Goal: Task Accomplishment & Management: Use online tool/utility

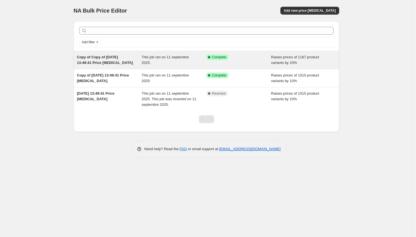
click at [264, 63] on div "Success Complete Complete" at bounding box center [238, 59] width 65 height 11
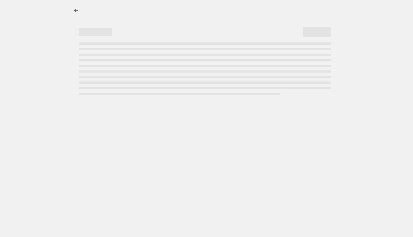
select select "percentage"
select select "no_change"
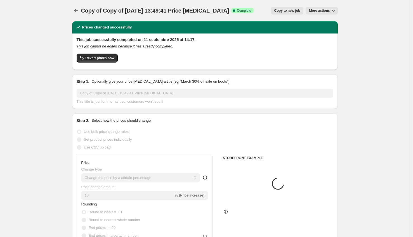
select select "collection"
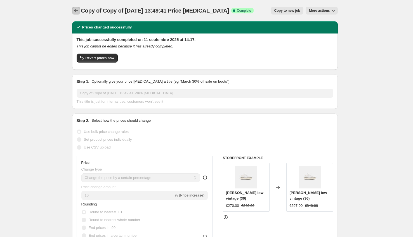
click at [77, 9] on icon "Price change jobs" at bounding box center [76, 11] width 6 height 6
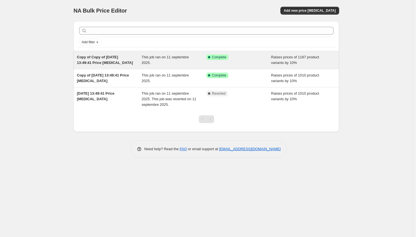
click at [288, 58] on span "Raises prices of 1187 product variants by 10%" at bounding box center [295, 60] width 48 height 10
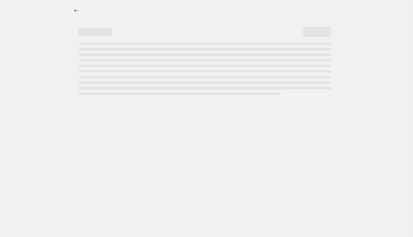
select select "percentage"
select select "no_change"
select select "collection"
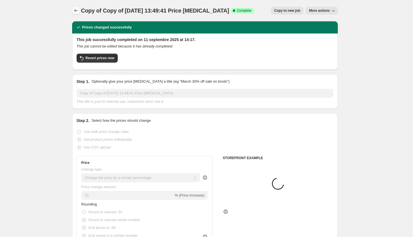
click at [73, 10] on button "Price change jobs" at bounding box center [76, 11] width 8 height 8
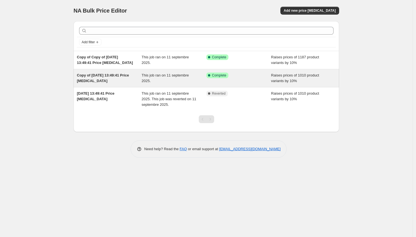
click at [221, 77] on span "Complete" at bounding box center [219, 75] width 14 height 4
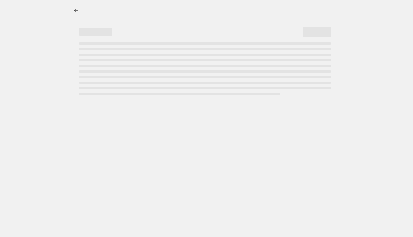
select select "percentage"
select select "no_change"
select select "collection"
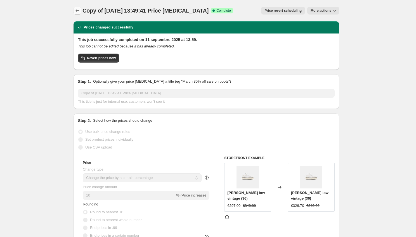
click at [77, 11] on icon "Price change jobs" at bounding box center [78, 11] width 6 height 6
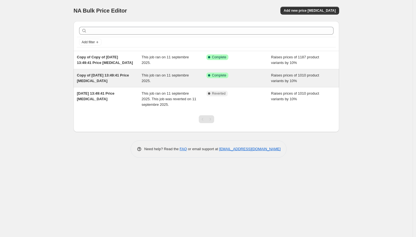
click at [288, 84] on div "Copy of [DATE] 13:49:41 Price [MEDICAL_DATA] This job ran on 11 septembre 2025.…" at bounding box center [207, 78] width 266 height 18
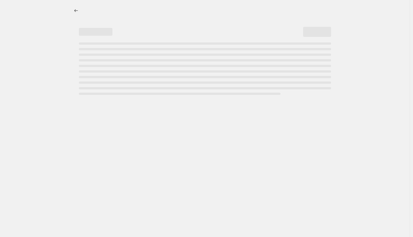
select select "percentage"
select select "no_change"
select select "collection"
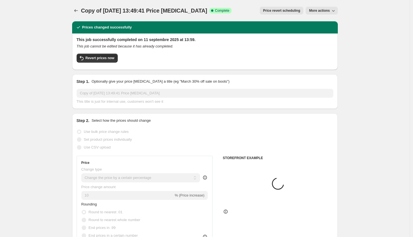
click at [326, 10] on span "More actions" at bounding box center [319, 10] width 21 height 4
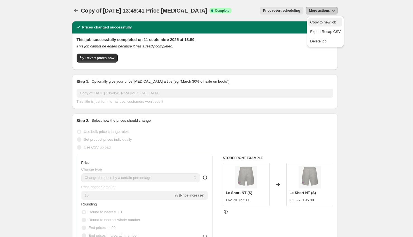
click at [316, 20] on span "Copy to new job" at bounding box center [325, 23] width 30 height 6
select select "percentage"
select select "no_change"
select select "collection"
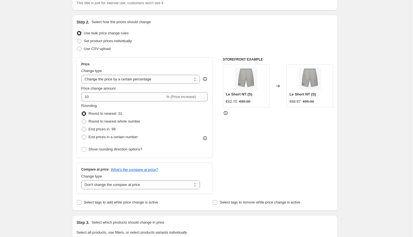
scroll to position [51, 0]
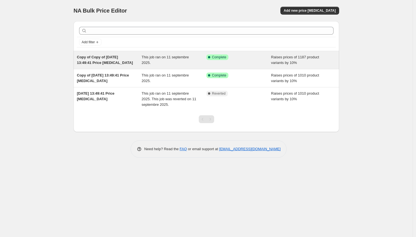
click at [254, 53] on div "Copy of Copy of 11 sept. 2025, 13:49:41 Price change job This job ran on 11 sep…" at bounding box center [207, 60] width 266 height 18
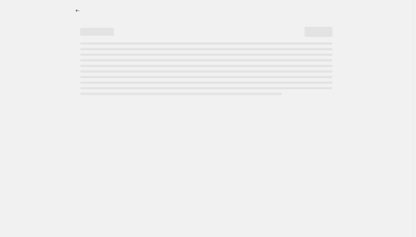
select select "percentage"
select select "no_change"
select select "collection"
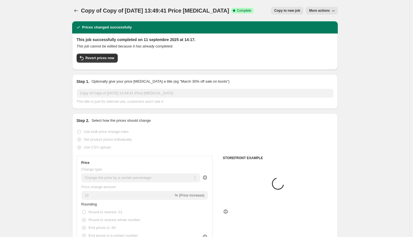
click at [326, 14] on button "More actions" at bounding box center [321, 11] width 32 height 8
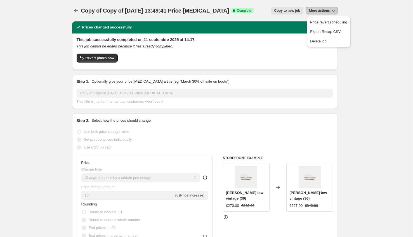
click at [286, 18] on div "Copy of Copy of 11 sept. 2025, 13:49:41 Price change job. This page is ready Co…" at bounding box center [205, 10] width 266 height 21
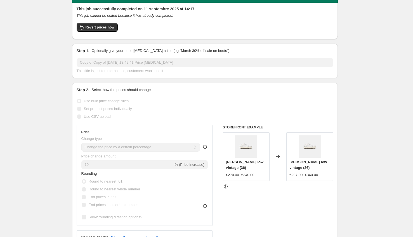
scroll to position [32, 0]
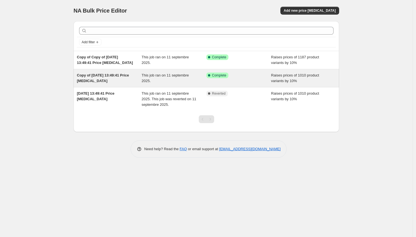
click at [249, 79] on div "Success Complete Complete" at bounding box center [238, 78] width 65 height 11
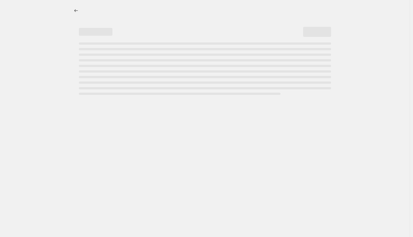
select select "percentage"
select select "no_change"
select select "collection"
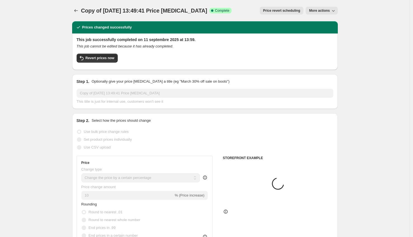
click at [320, 10] on span "More actions" at bounding box center [319, 10] width 21 height 4
click at [293, 7] on button "Price revert scheduling" at bounding box center [282, 11] width 44 height 8
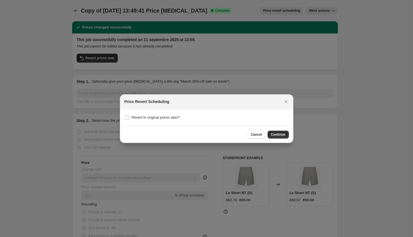
click at [285, 97] on div "Price Revert Scheduling" at bounding box center [206, 101] width 173 height 15
click at [285, 101] on icon "Close" at bounding box center [286, 102] width 6 height 6
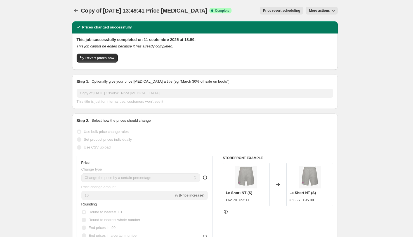
click at [324, 11] on span "More actions" at bounding box center [319, 10] width 21 height 4
click at [317, 23] on span "Copy to new job" at bounding box center [323, 22] width 26 height 4
select select "percentage"
select select "no_change"
select select "collection"
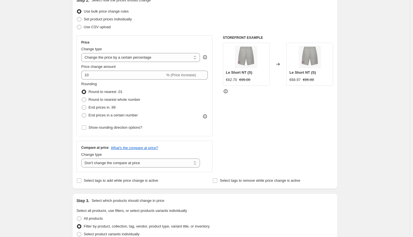
scroll to position [70, 0]
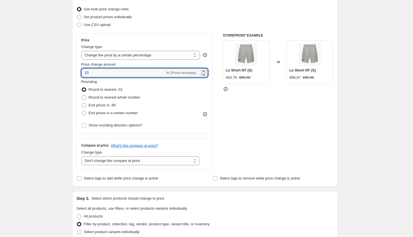
drag, startPoint x: 111, startPoint y: 71, endPoint x: 76, endPoint y: 71, distance: 35.2
click at [76, 71] on div "Step 2. Select how the prices should change Use bulk price change rules Set pro…" at bounding box center [205, 89] width 266 height 196
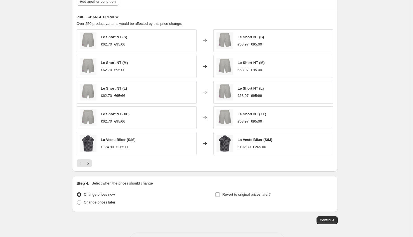
scroll to position [388, 0]
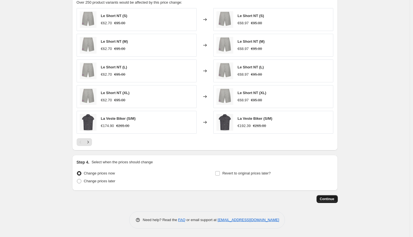
type input "5"
click at [328, 198] on span "Continue" at bounding box center [327, 199] width 15 height 4
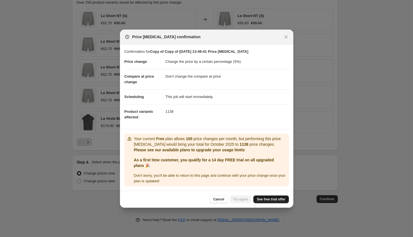
click at [280, 200] on span "See free trial offer" at bounding box center [271, 199] width 29 height 4
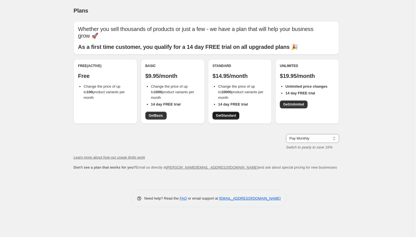
click at [222, 113] on span "Get Standard" at bounding box center [226, 115] width 20 height 4
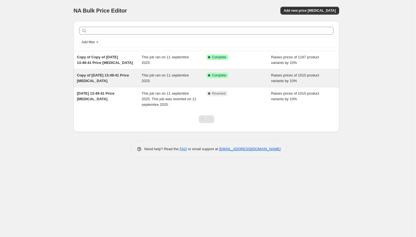
click at [250, 77] on div "Success Complete Complete" at bounding box center [234, 76] width 56 height 6
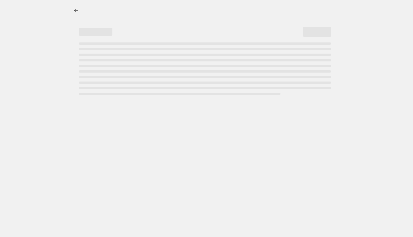
select select "percentage"
select select "no_change"
select select "collection"
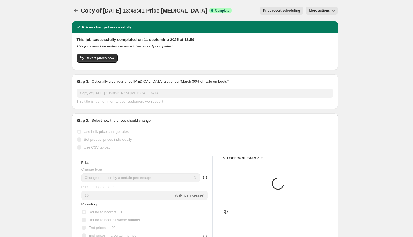
click at [322, 12] on span "More actions" at bounding box center [319, 10] width 21 height 4
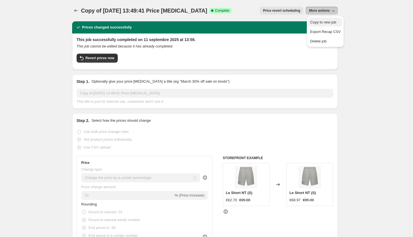
click at [319, 23] on span "Copy to new job" at bounding box center [323, 22] width 26 height 4
select select "percentage"
select select "no_change"
select select "collection"
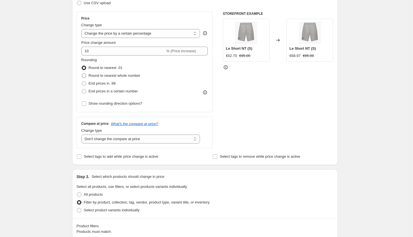
scroll to position [83, 0]
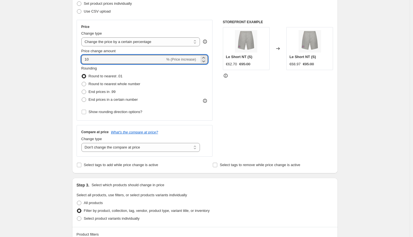
drag, startPoint x: 94, startPoint y: 61, endPoint x: 69, endPoint y: 61, distance: 25.4
click at [69, 61] on div "Create new price change job. This page is ready Create new price change job Dra…" at bounding box center [204, 229] width 279 height 625
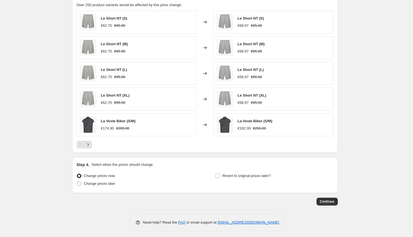
scroll to position [388, 0]
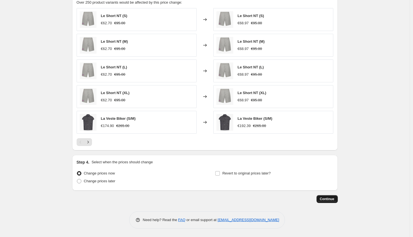
type input "5"
click at [330, 201] on span "Continue" at bounding box center [327, 199] width 15 height 4
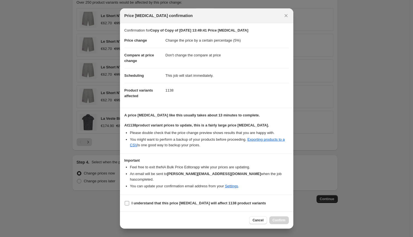
click at [242, 202] on b "I understand that this price change job will affect 1138 product variants" at bounding box center [199, 203] width 134 height 4
click at [129, 202] on input "I understand that this price change job will affect 1138 product variants" at bounding box center [127, 203] width 4 height 4
checkbox input "true"
click at [275, 218] on span "Confirm" at bounding box center [278, 220] width 13 height 4
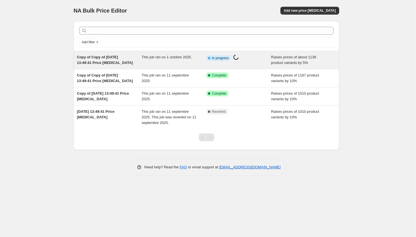
click at [182, 61] on div "This job ran on 1 octobre 2025." at bounding box center [174, 59] width 65 height 11
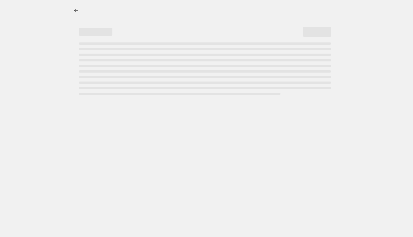
select select "percentage"
select select "no_change"
select select "collection"
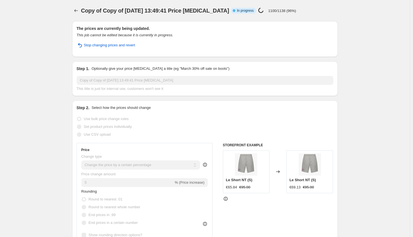
select select "percentage"
select select "no_change"
select select "collection"
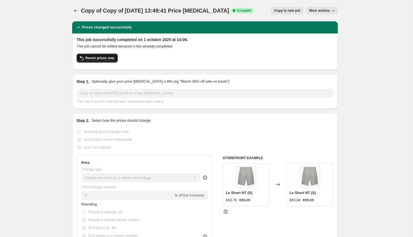
click at [80, 53] on div "This job successfully completed on 1 octobre 2025 at 14:09. This job cannot be …" at bounding box center [205, 51] width 257 height 29
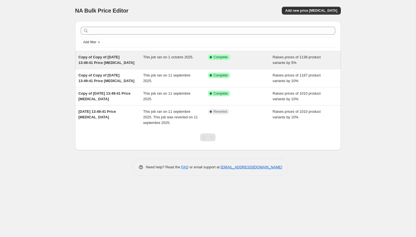
click at [305, 57] on span "Raises prices of 1138 product variants by 5%" at bounding box center [296, 60] width 48 height 10
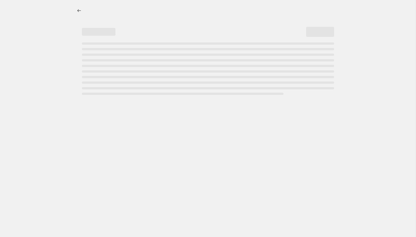
select select "percentage"
select select "no_change"
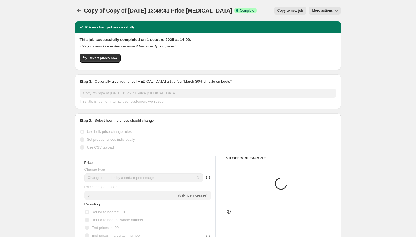
click at [332, 14] on button "More actions" at bounding box center [325, 11] width 32 height 8
select select "collection"
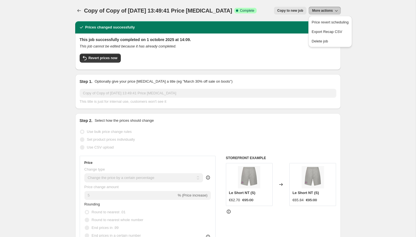
click at [332, 11] on span "More actions" at bounding box center [322, 10] width 21 height 4
click at [293, 10] on span "Copy to new job" at bounding box center [290, 10] width 26 height 4
select select "percentage"
select select "no_change"
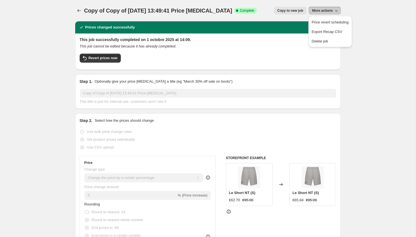
select select "collection"
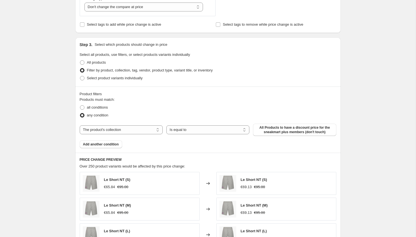
scroll to position [225, 0]
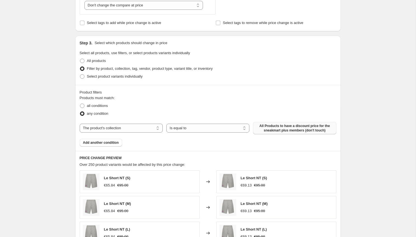
click at [276, 129] on span "All Products to have a discount price for the sneakmart plus members (don't tou…" at bounding box center [294, 128] width 76 height 9
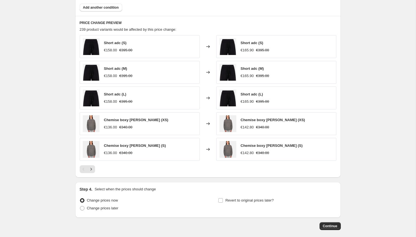
scroll to position [384, 0]
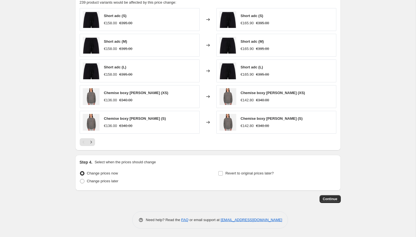
click at [338, 201] on button "Continue" at bounding box center [329, 199] width 21 height 8
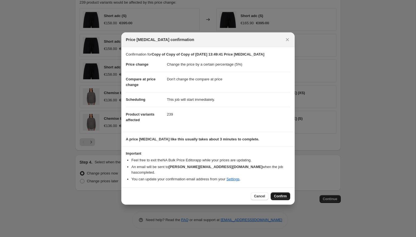
click at [285, 195] on span "Confirm" at bounding box center [280, 196] width 13 height 4
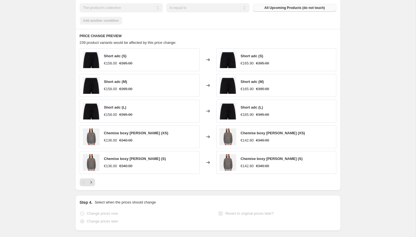
scroll to position [399, 0]
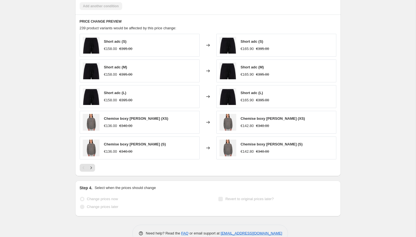
select select "percentage"
select select "no_change"
select select "collection"
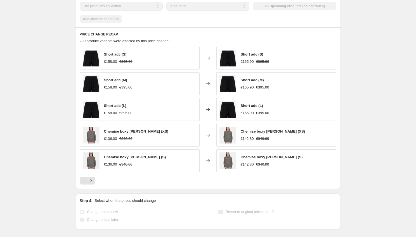
scroll to position [0, 0]
